Goal: Transaction & Acquisition: Download file/media

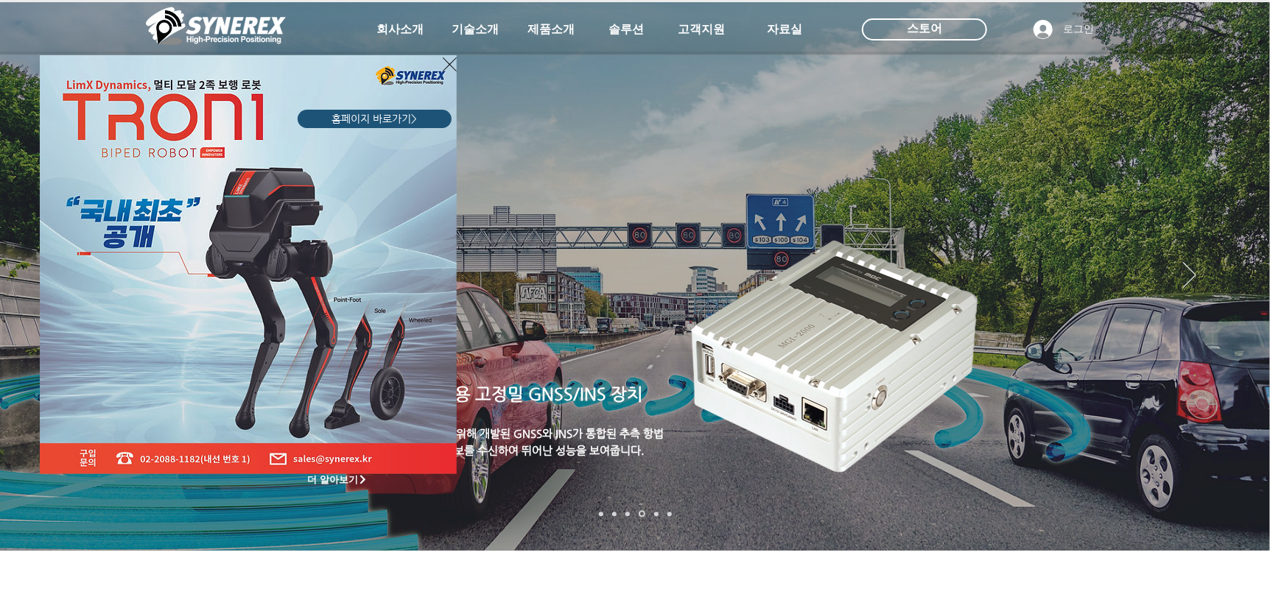
click at [446, 63] on icon "사이트로 돌아가기" at bounding box center [450, 64] width 14 height 18
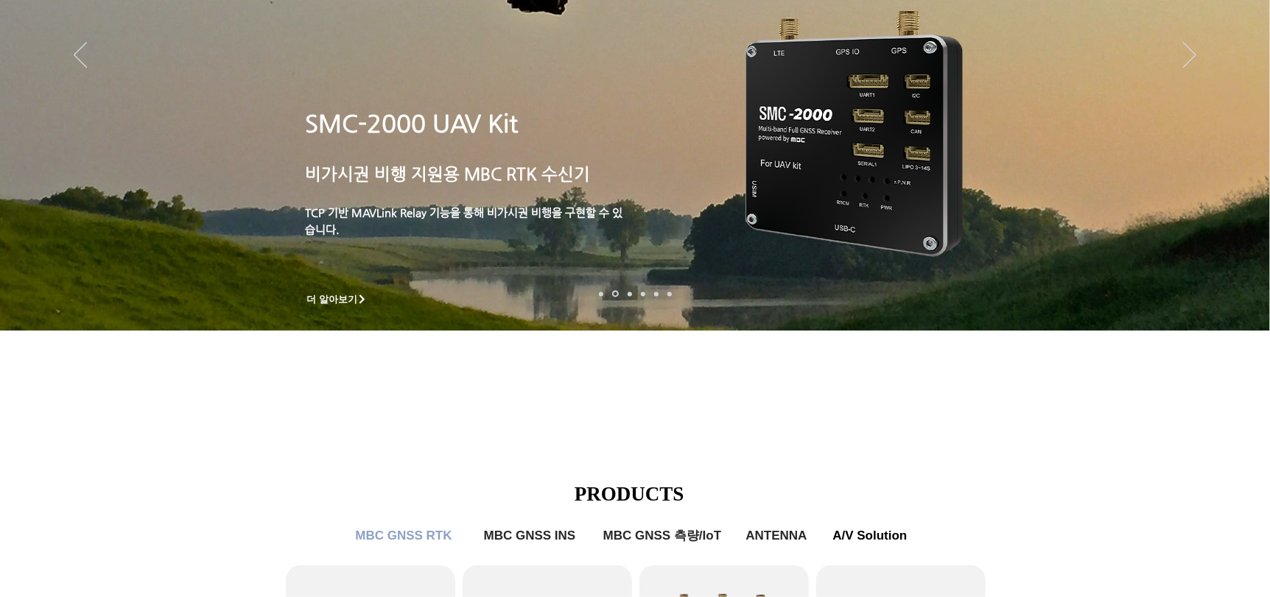
scroll to position [367, 0]
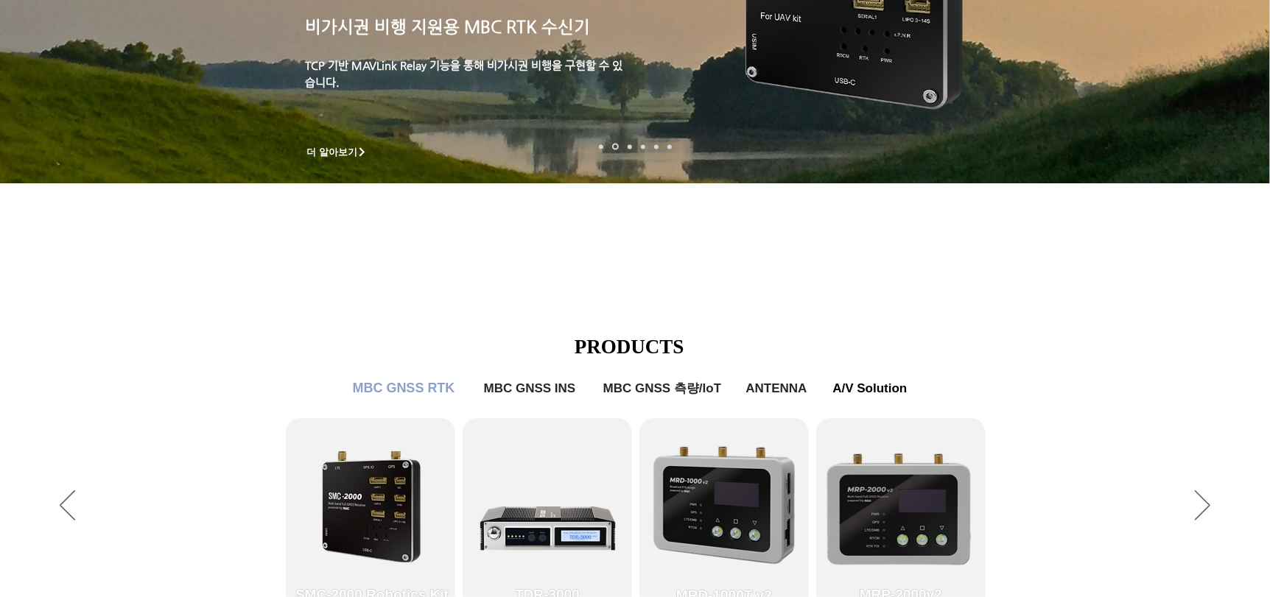
click at [394, 391] on span "MBC GNSS RTK" at bounding box center [404, 388] width 102 height 15
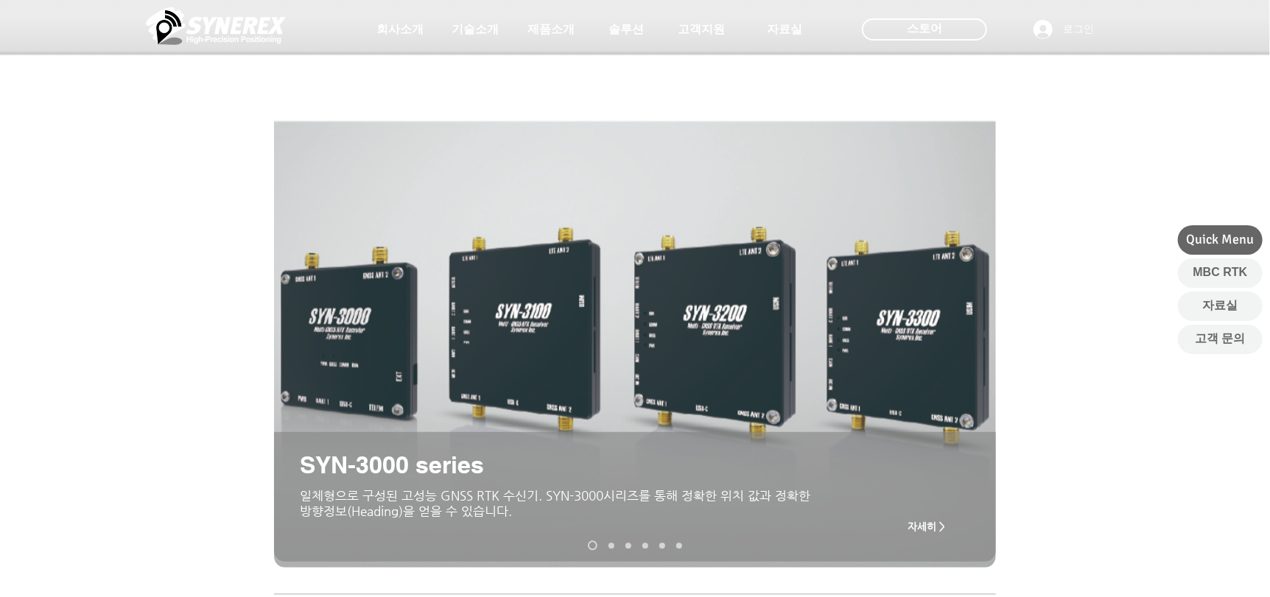
click at [910, 524] on span "자세히 >" at bounding box center [927, 527] width 38 height 12
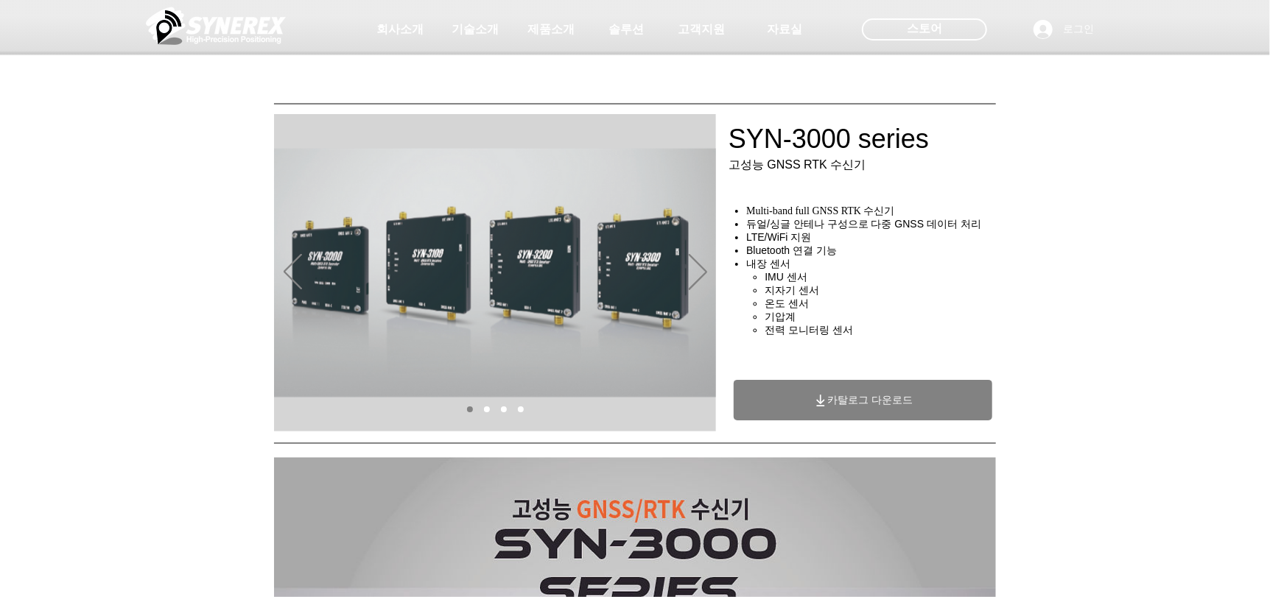
click at [867, 407] on span "카탈로그 다운로드" at bounding box center [870, 400] width 85 height 13
